Goal: Answer question/provide support: Answer question/provide support

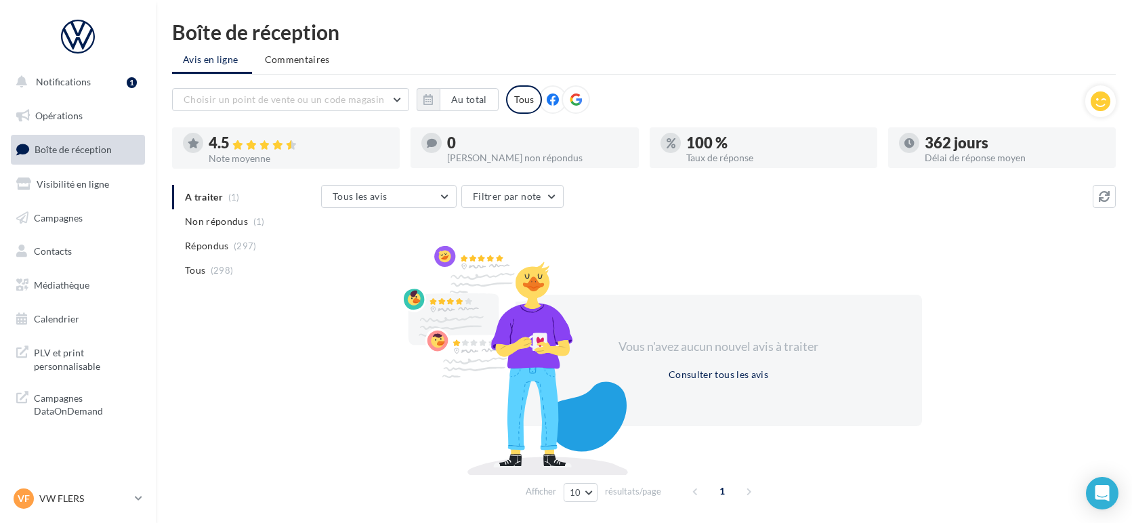
scroll to position [43, 0]
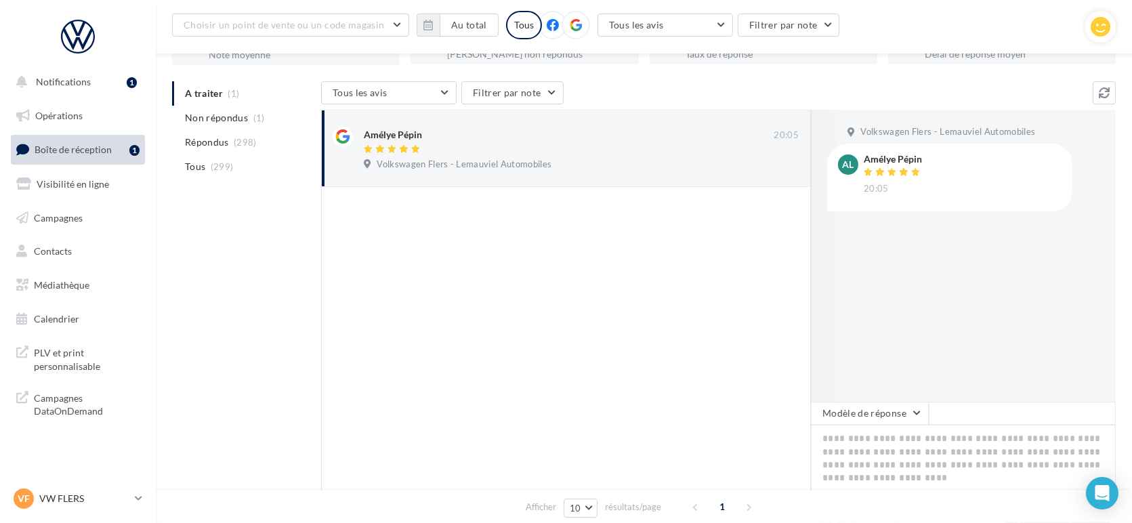
scroll to position [127, 0]
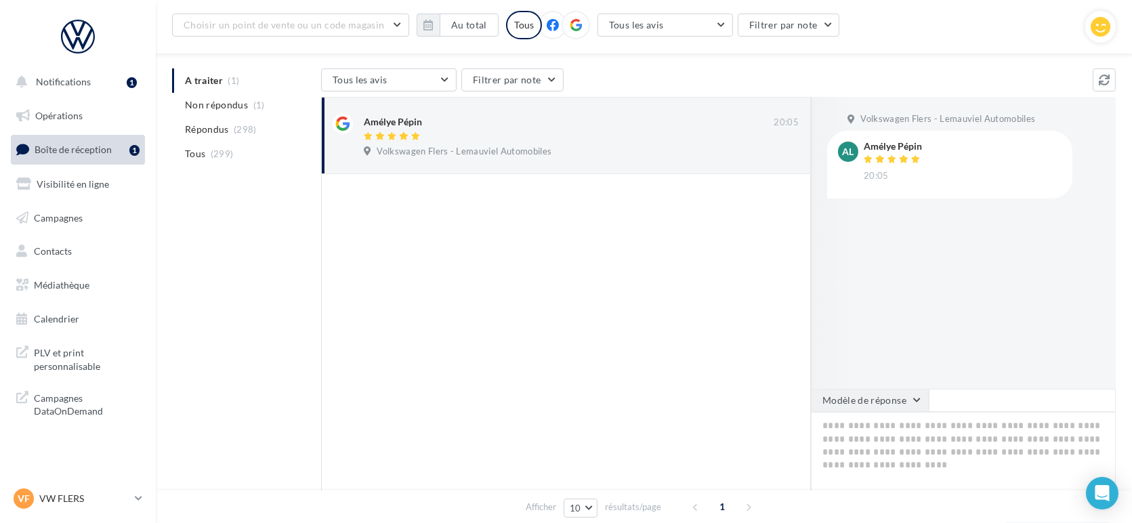
click at [905, 402] on button "Modèle de réponse" at bounding box center [870, 400] width 118 height 23
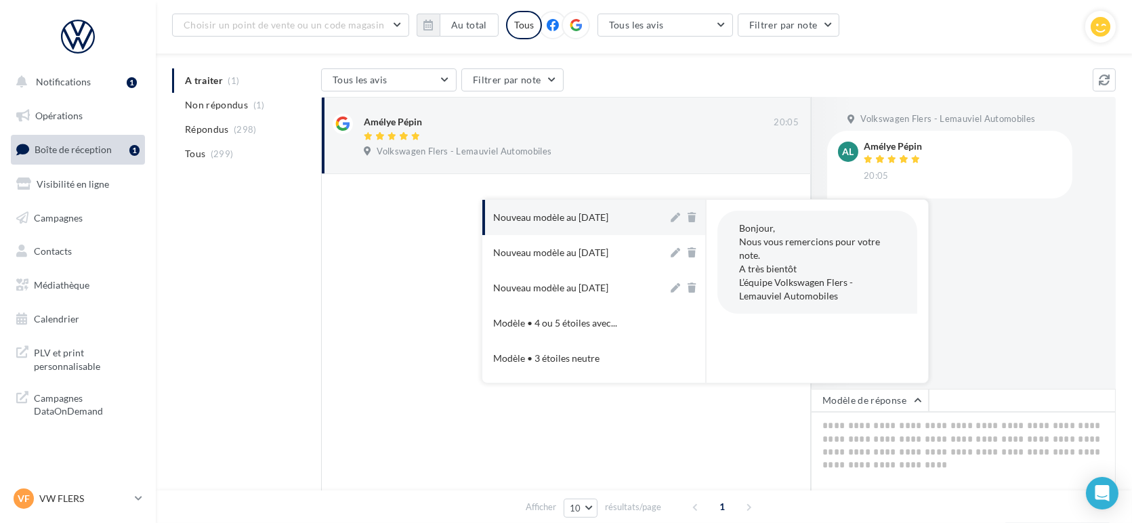
click at [785, 247] on div "Bonjour, Nous vous remercions pour votre note. A très bientôt L’équipe Volkswag…" at bounding box center [818, 262] width 200 height 103
click at [563, 222] on div "Nouveau modèle au [DATE]" at bounding box center [550, 218] width 115 height 14
type textarea "**********"
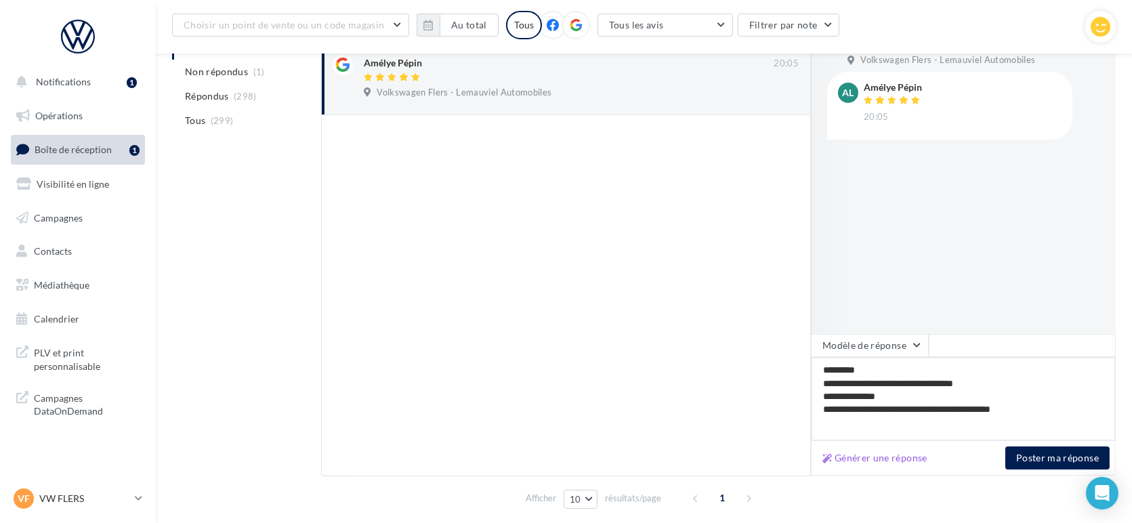
scroll to position [190, 0]
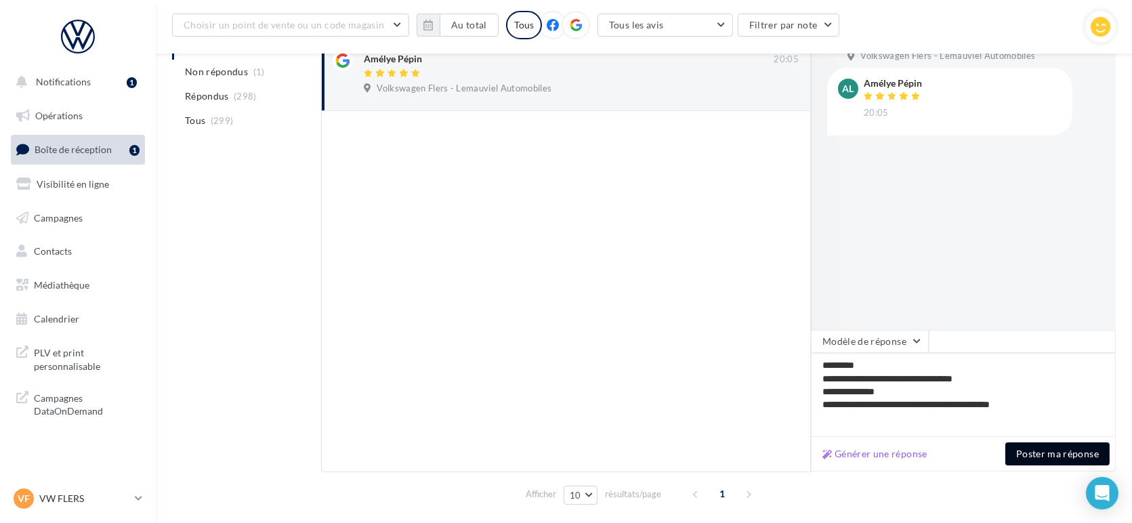
click at [1075, 451] on button "Poster ma réponse" at bounding box center [1058, 454] width 104 height 23
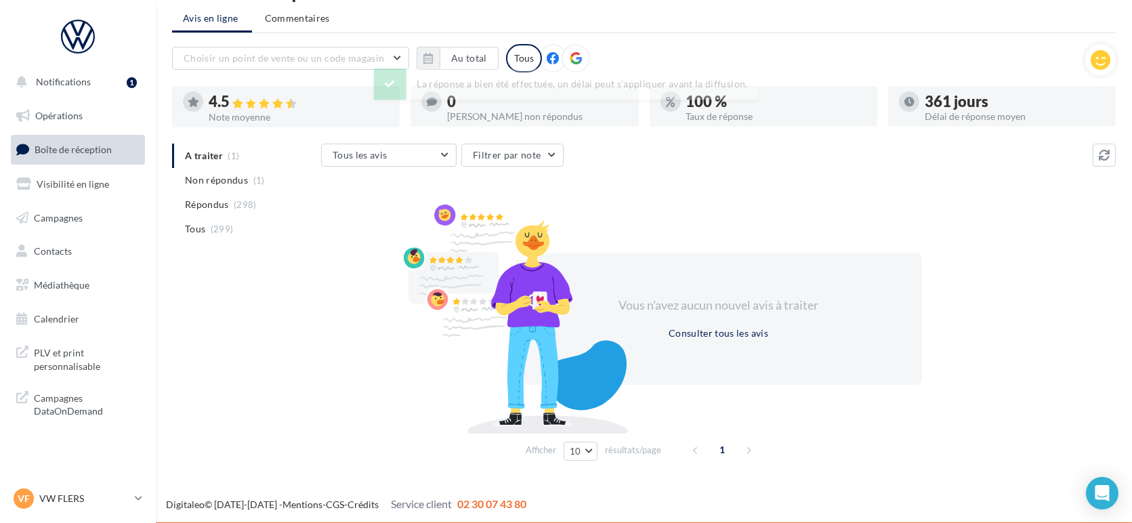
scroll to position [43, 0]
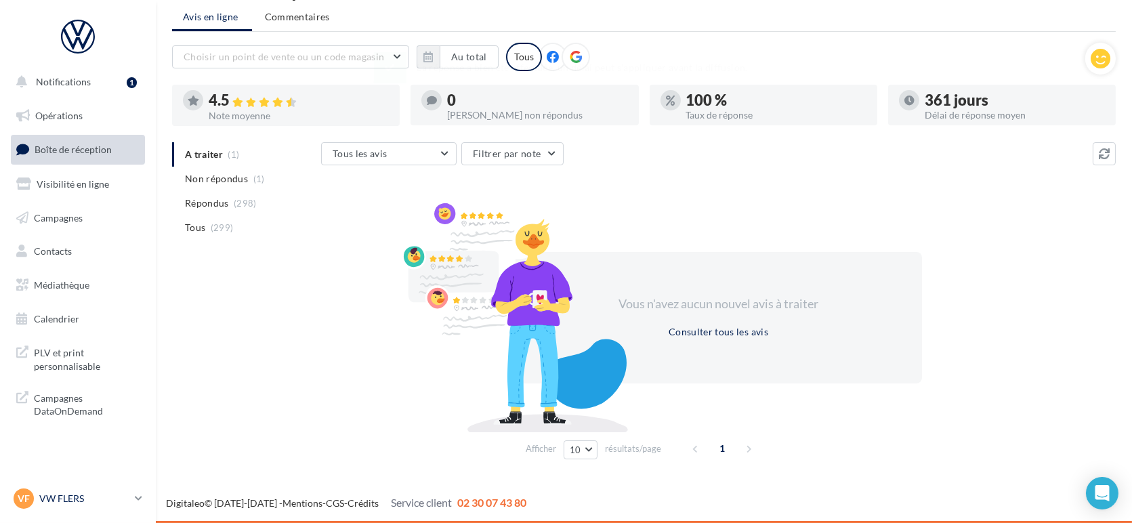
click at [71, 495] on p "VW FLERS" at bounding box center [84, 499] width 90 height 14
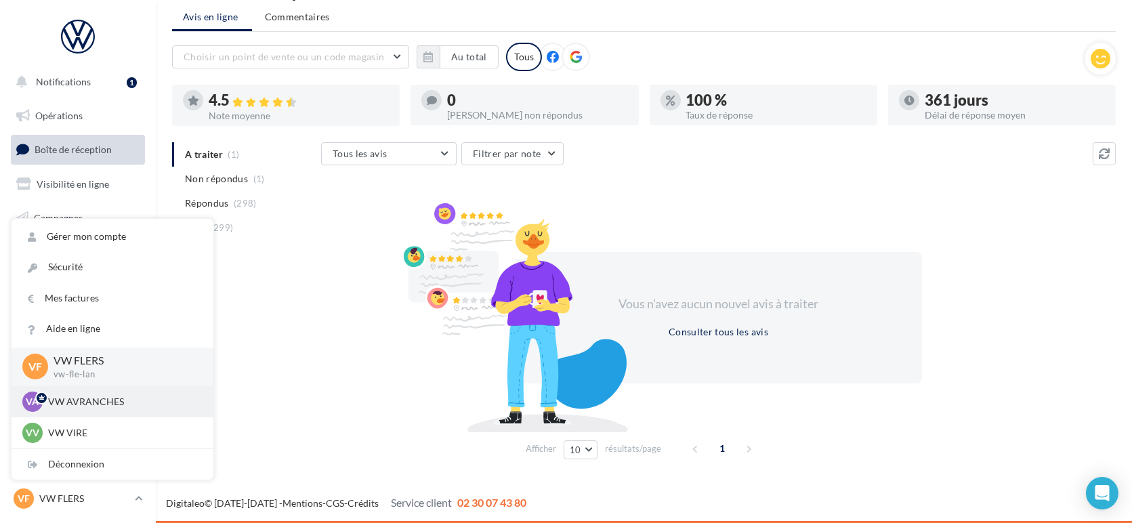
click at [70, 403] on p "VW AVRANCHES" at bounding box center [122, 402] width 149 height 14
